Goal: Information Seeking & Learning: Learn about a topic

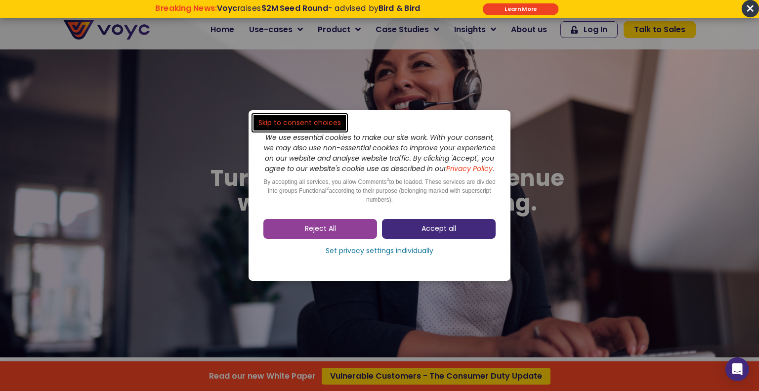
click at [445, 231] on span "Accept all" at bounding box center [438, 229] width 35 height 10
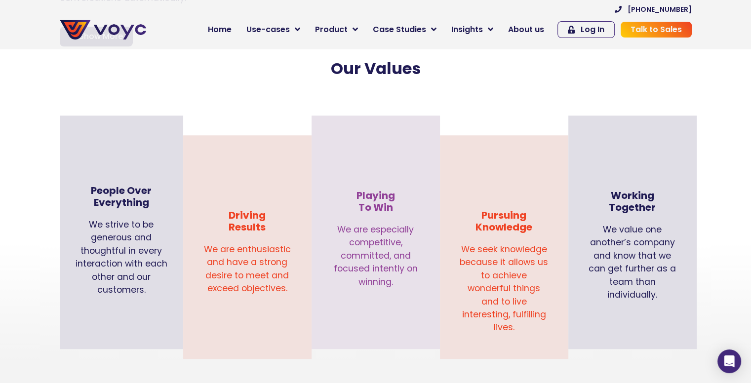
scroll to position [692, 0]
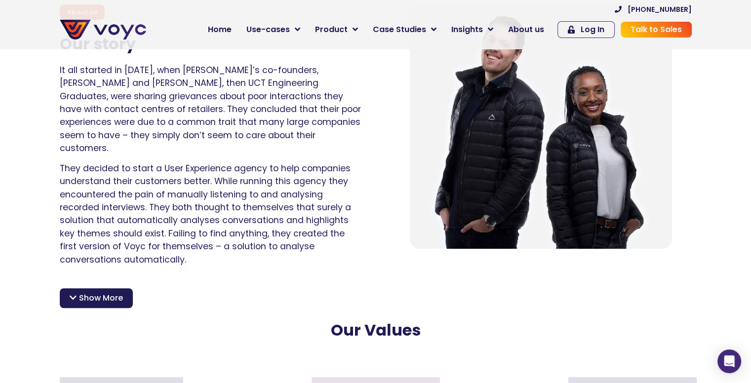
drag, startPoint x: 107, startPoint y: 281, endPoint x: 112, endPoint y: 281, distance: 5.5
click at [109, 292] on span "Show More" at bounding box center [101, 298] width 44 height 12
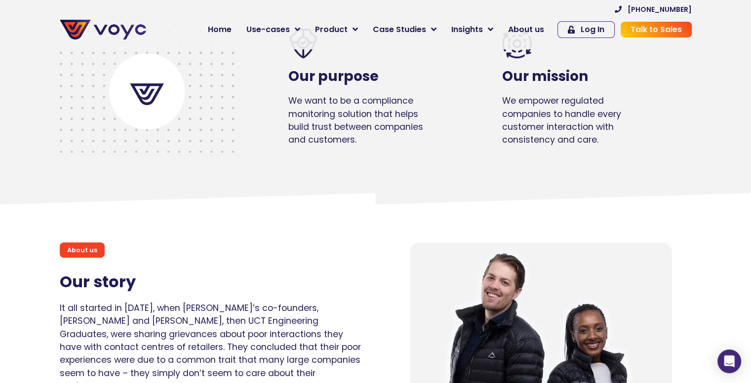
scroll to position [346, 0]
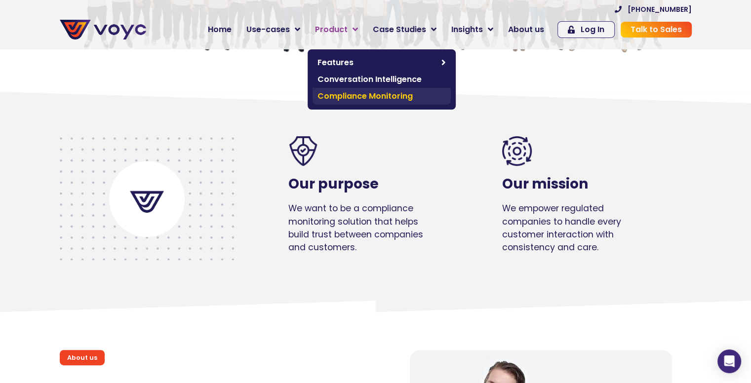
click at [348, 91] on span "Compliance Monitoring" at bounding box center [382, 96] width 128 height 12
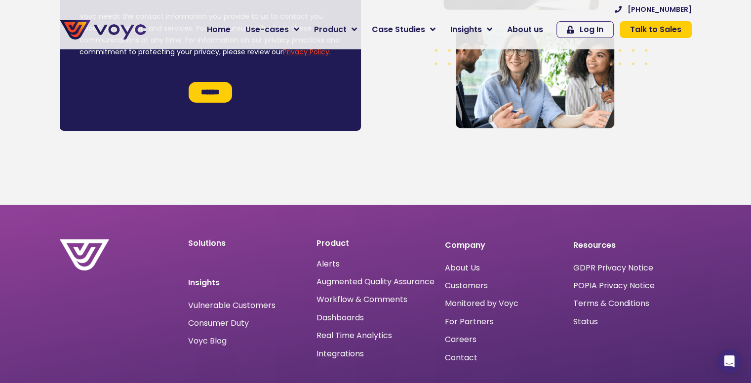
scroll to position [3342, 0]
